Goal: Transaction & Acquisition: Obtain resource

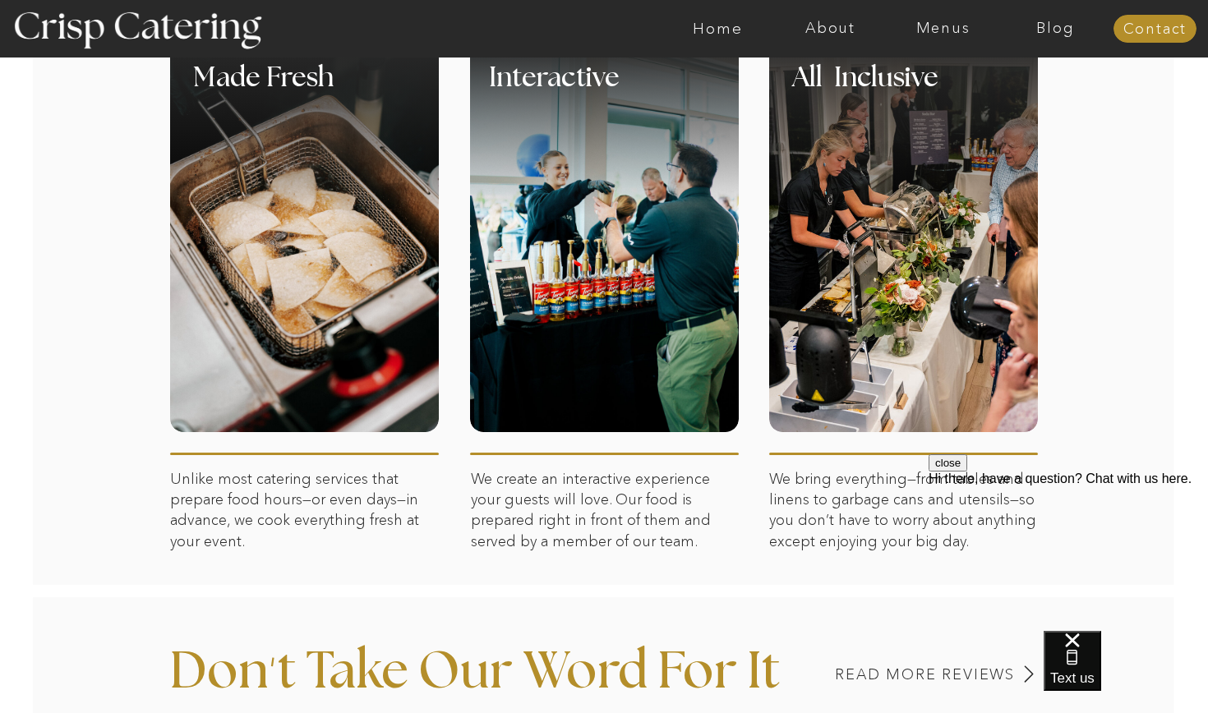
scroll to position [783, 0]
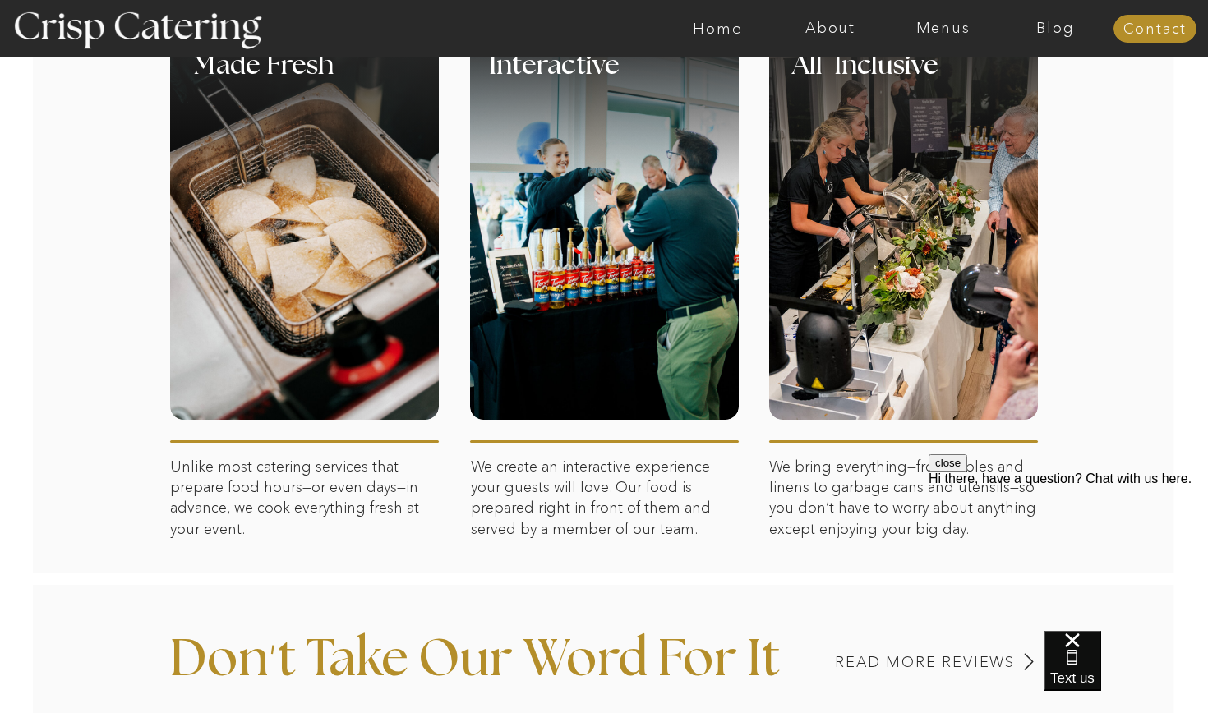
click at [914, 233] on div at bounding box center [903, 226] width 269 height 388
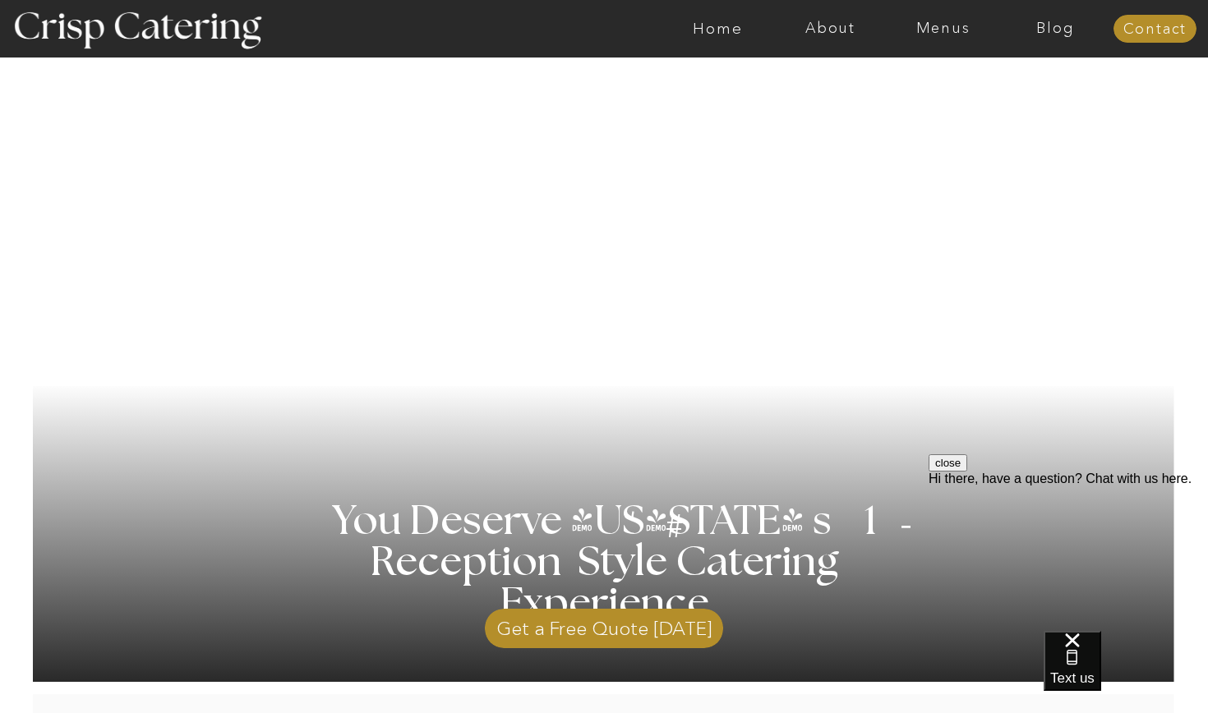
scroll to position [0, 0]
click at [953, 25] on nav "Menus" at bounding box center [943, 29] width 113 height 16
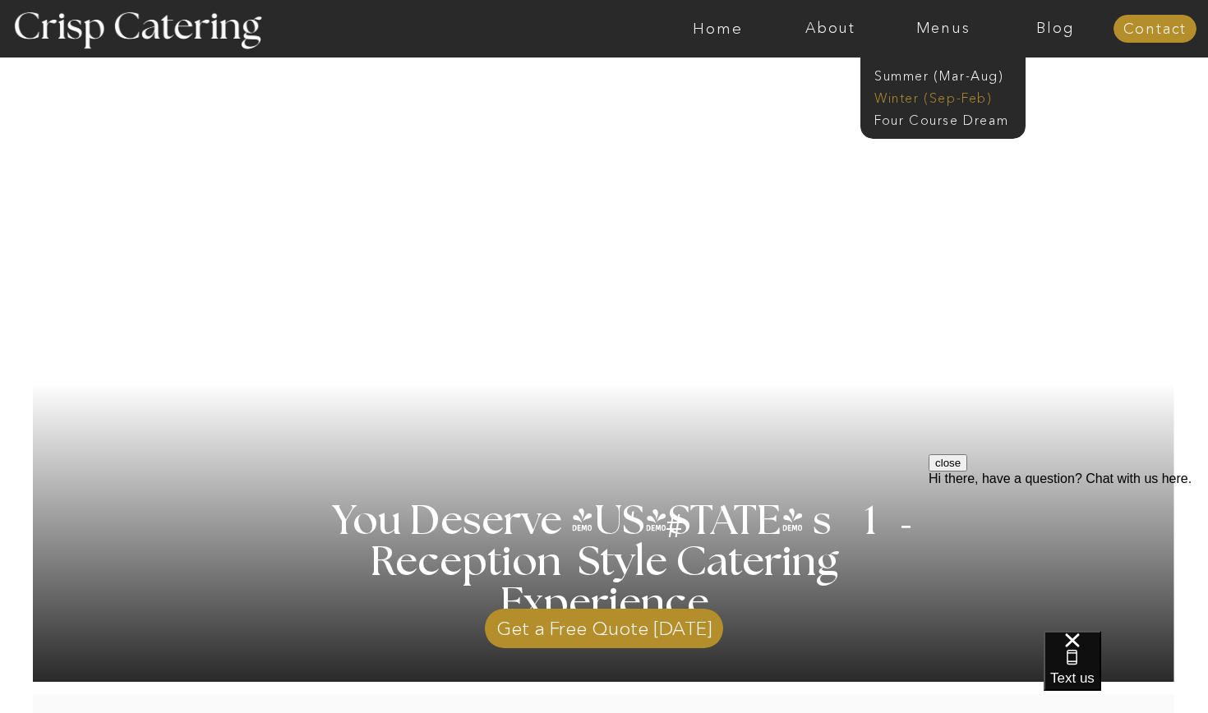
click at [944, 103] on nav "Winter (Sep-Feb)" at bounding box center [941, 97] width 135 height 16
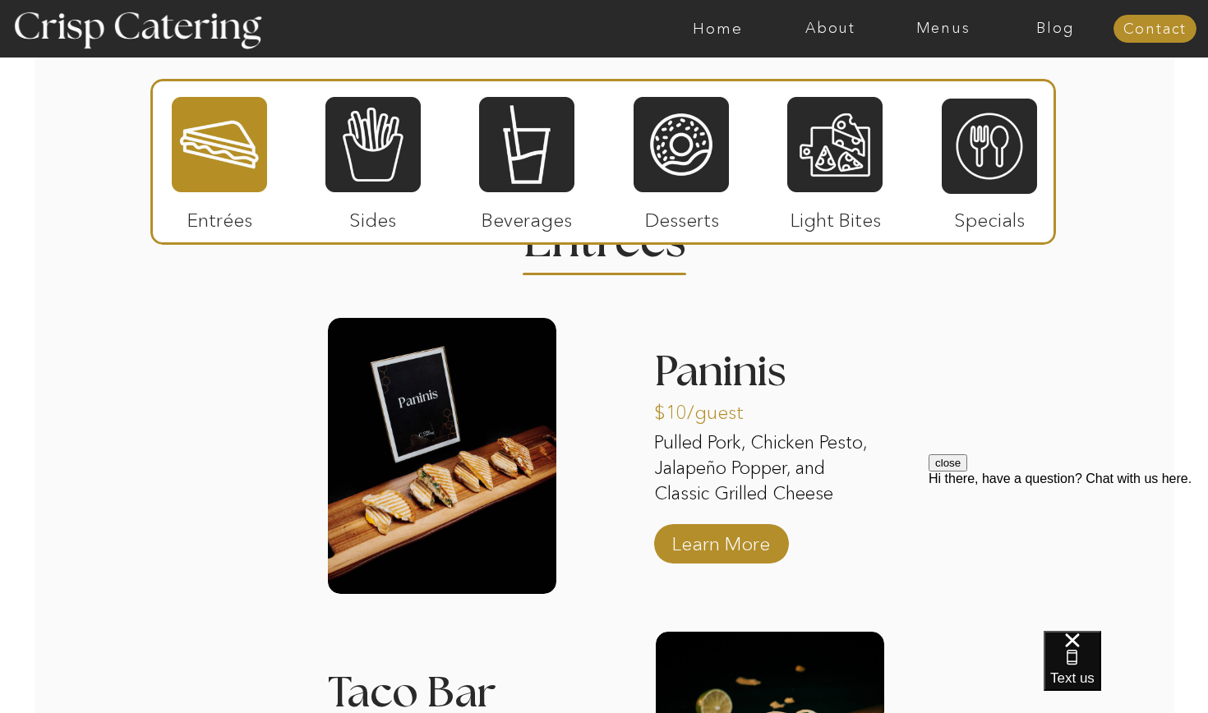
scroll to position [1975, 0]
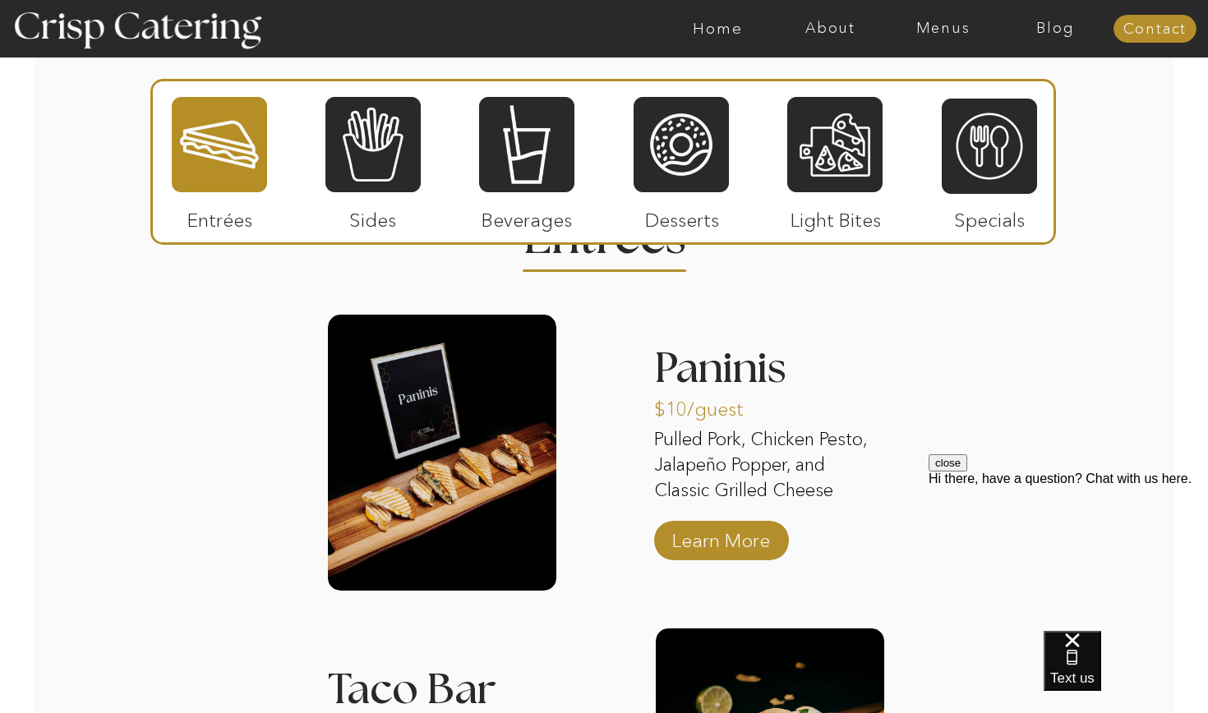
click at [967, 472] on button "close" at bounding box center [948, 462] width 39 height 17
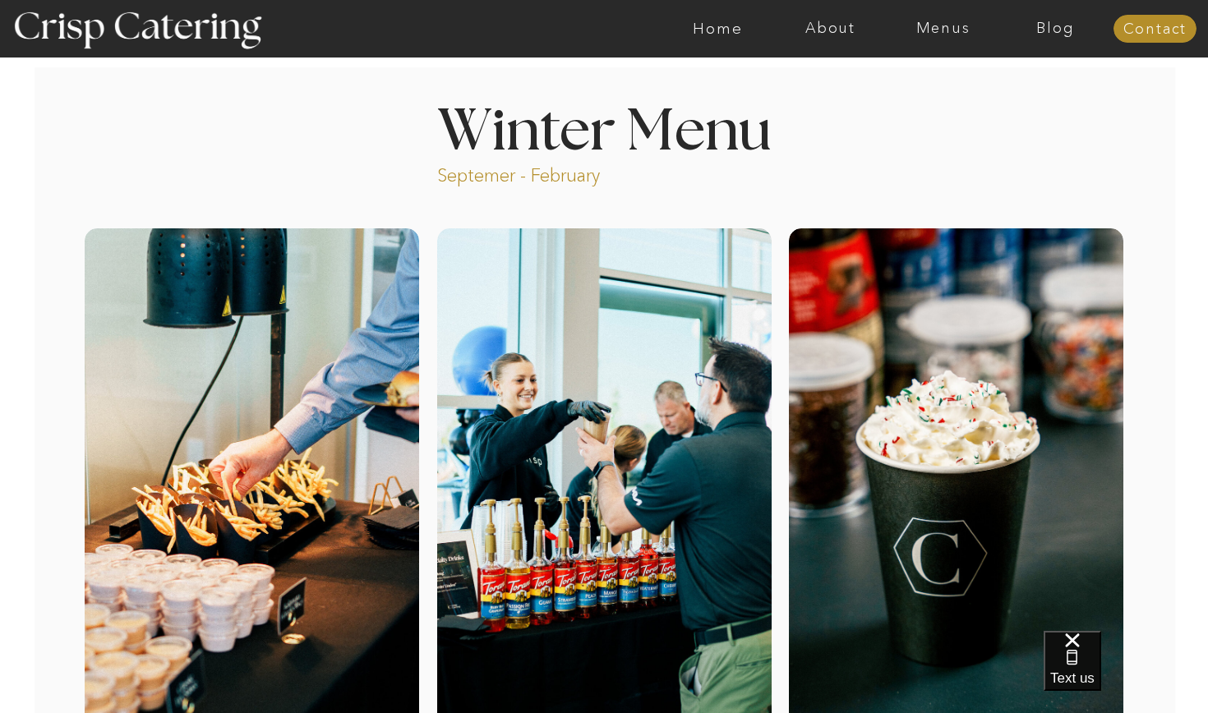
scroll to position [0, 0]
click at [825, 31] on nav "About" at bounding box center [830, 29] width 113 height 16
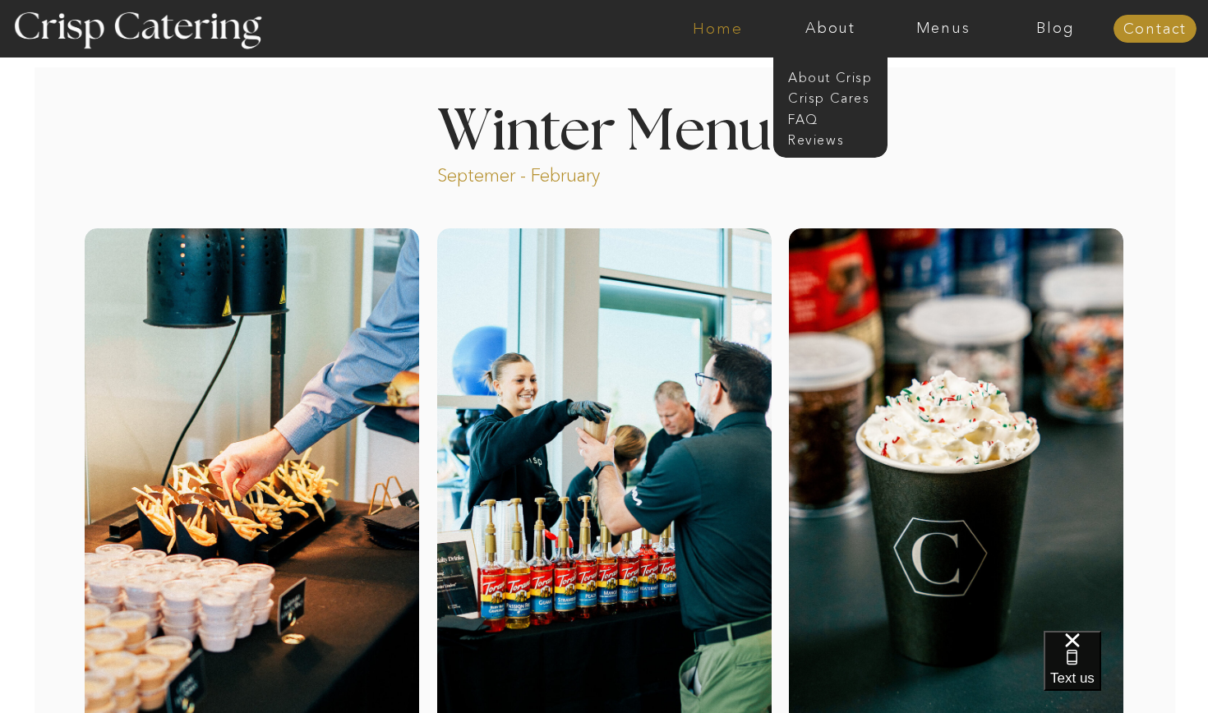
click at [729, 29] on nav "Home" at bounding box center [718, 29] width 113 height 16
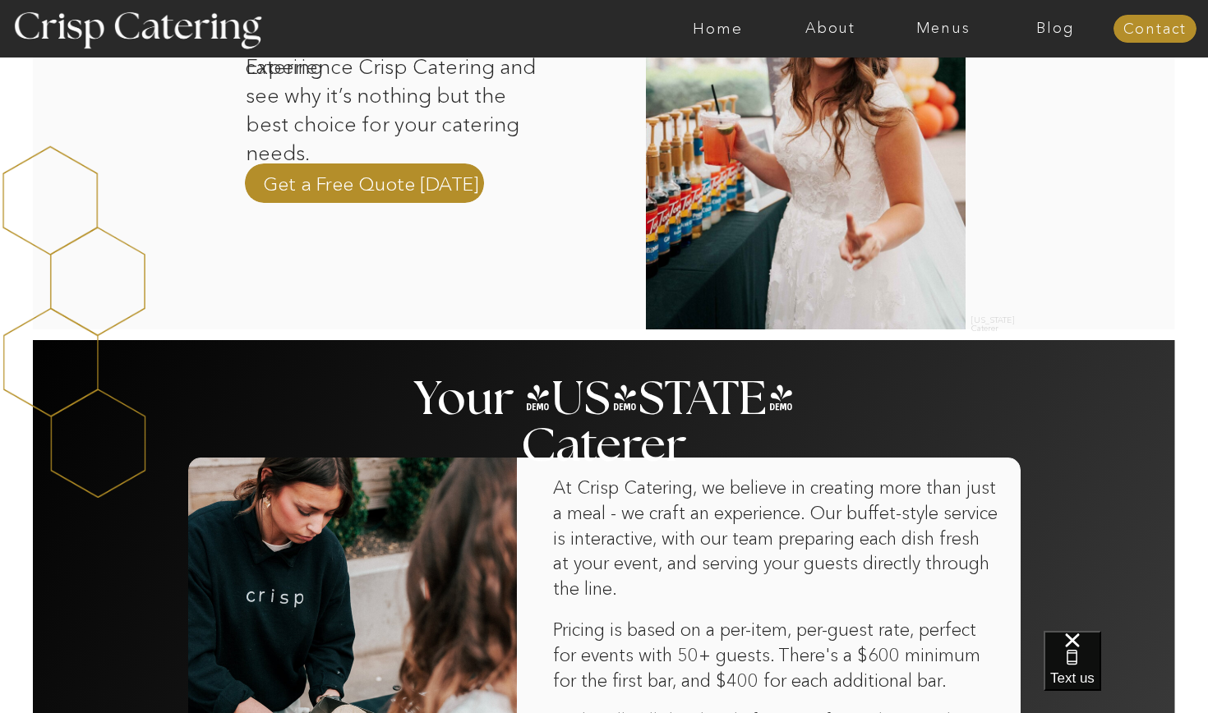
scroll to position [661, 0]
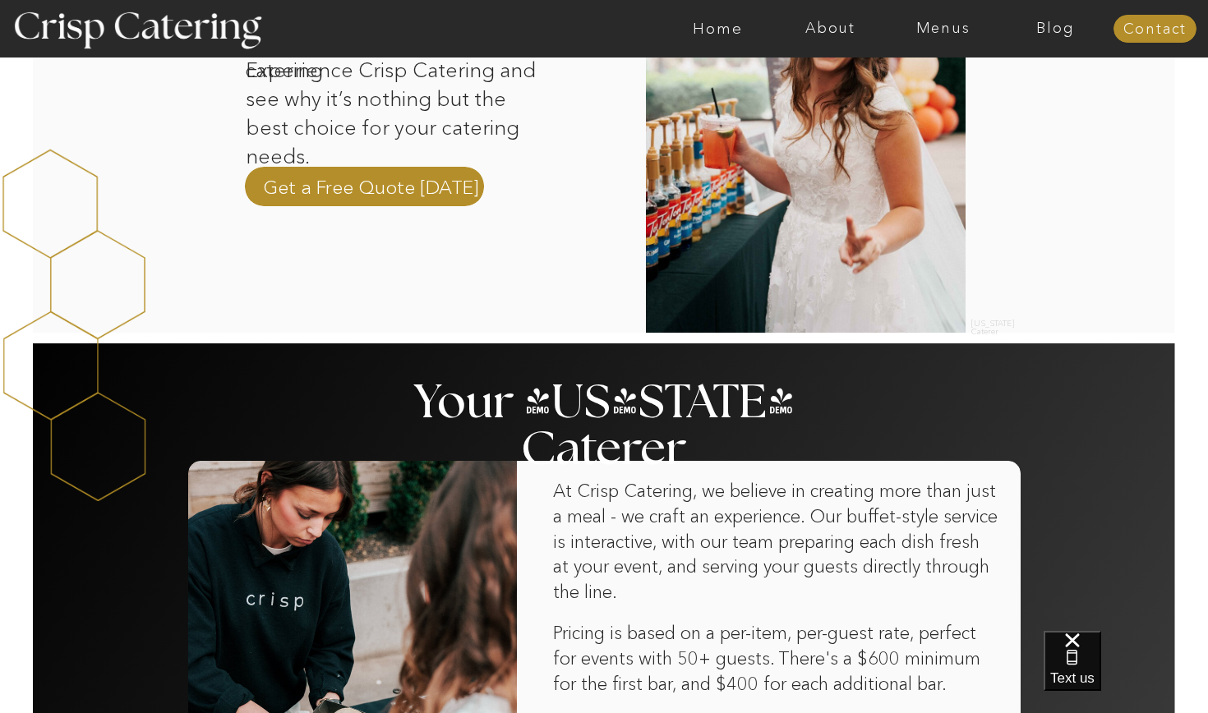
click at [411, 207] on div at bounding box center [604, 96] width 1147 height 473
click at [419, 189] on p "Get a Free Quote Today" at bounding box center [371, 186] width 216 height 25
